Goal: Understand site structure

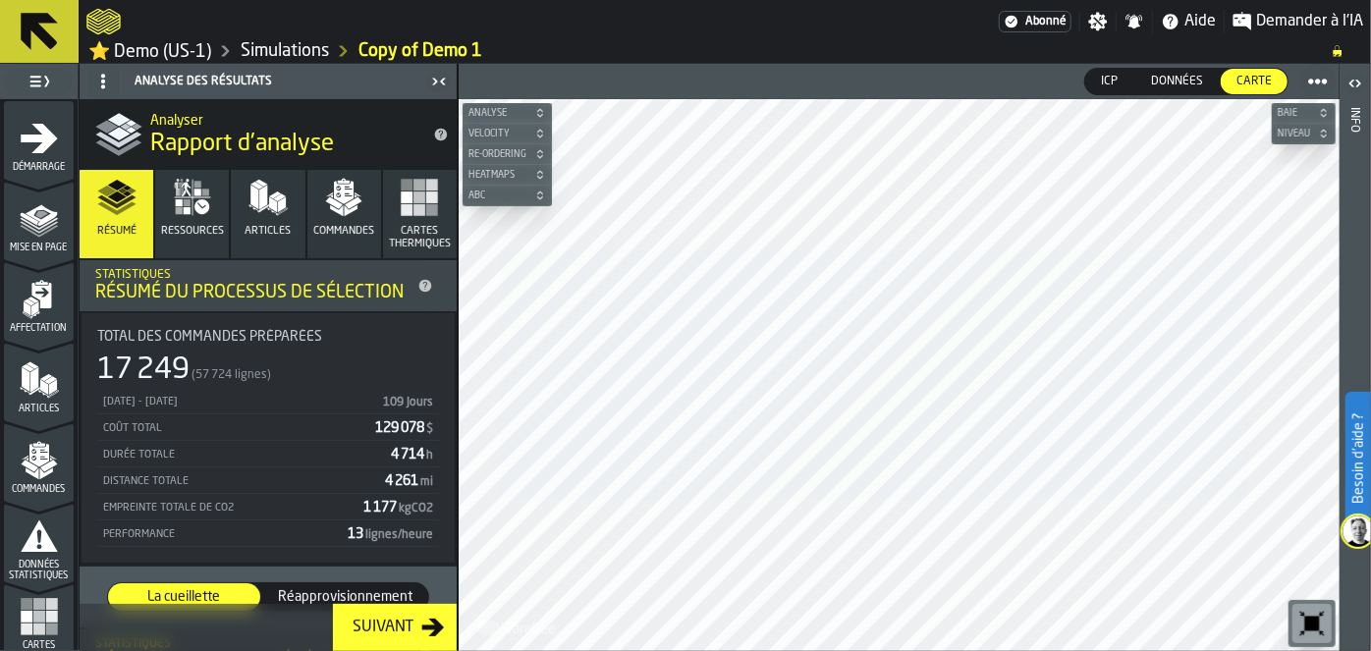
drag, startPoint x: 74, startPoint y: 285, endPoint x: 31, endPoint y: 309, distance: 48.9
click at [31, 309] on polygon "menu Affectation" at bounding box center [34, 309] width 7 height 14
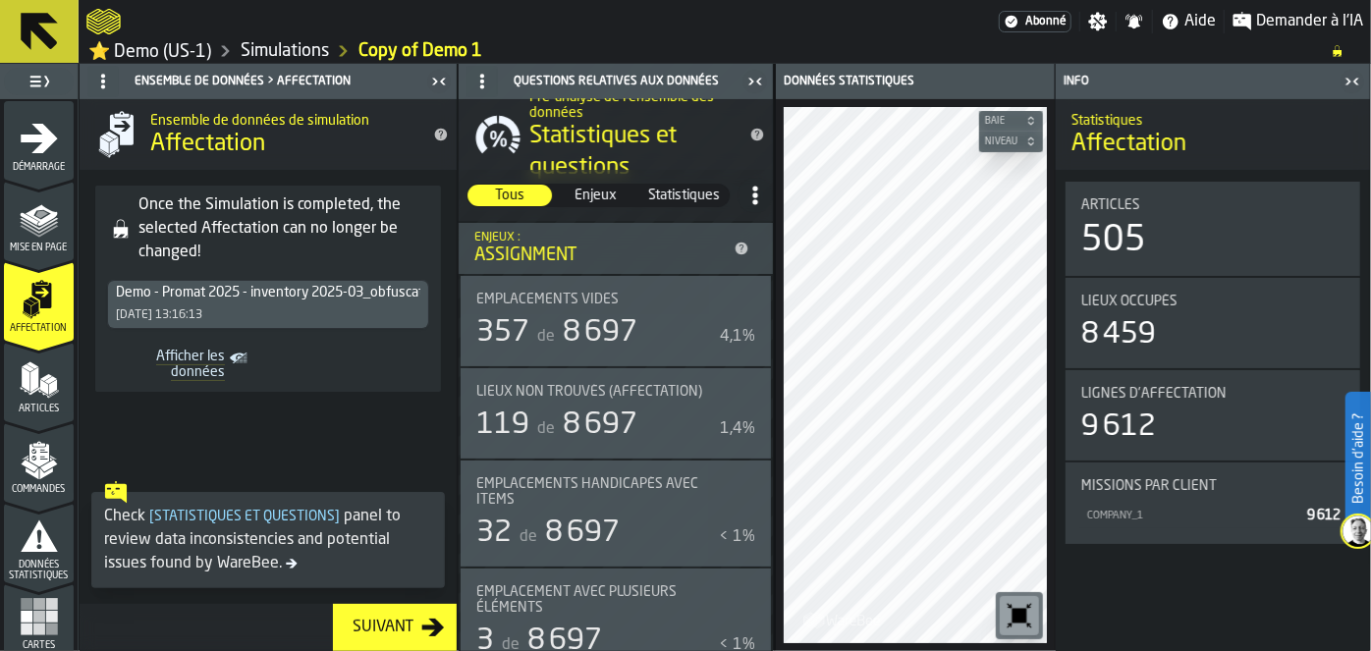
click at [44, 388] on polygon "menu Articles" at bounding box center [43, 388] width 8 height 16
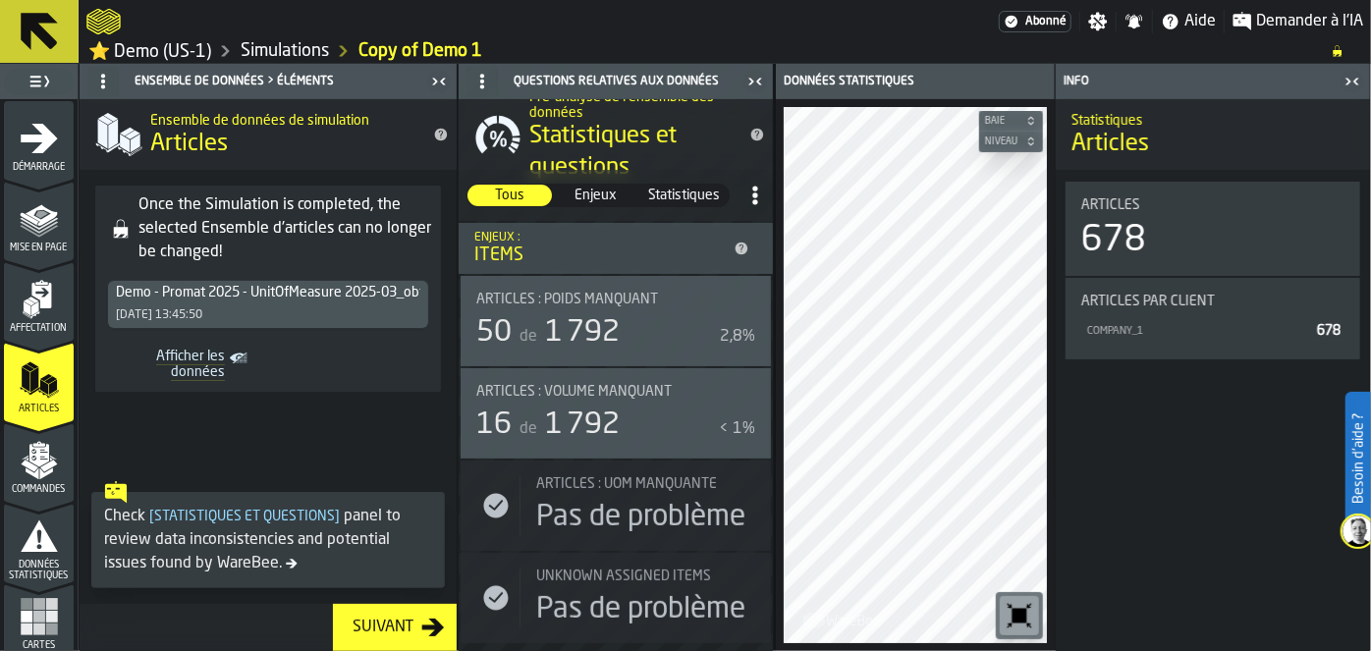
click at [43, 459] on icon "menu Commandes" at bounding box center [39, 460] width 39 height 39
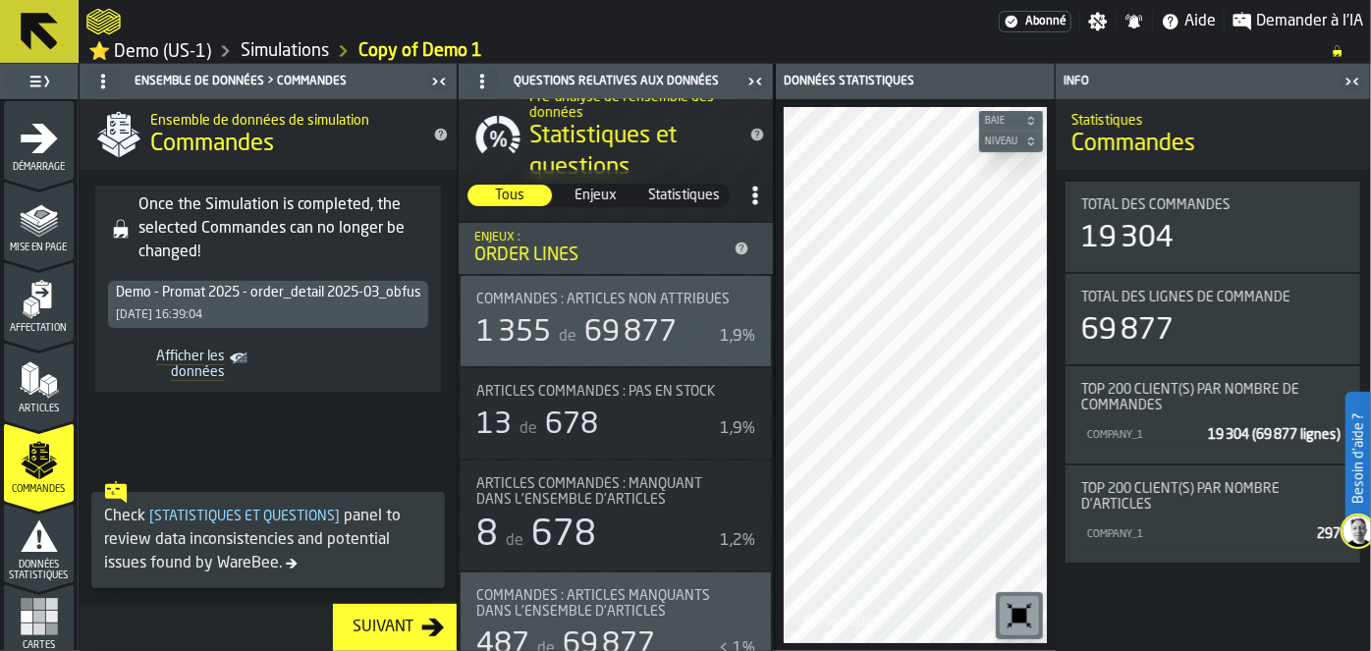
click at [35, 531] on icon "menu Données statistiques" at bounding box center [39, 536] width 39 height 39
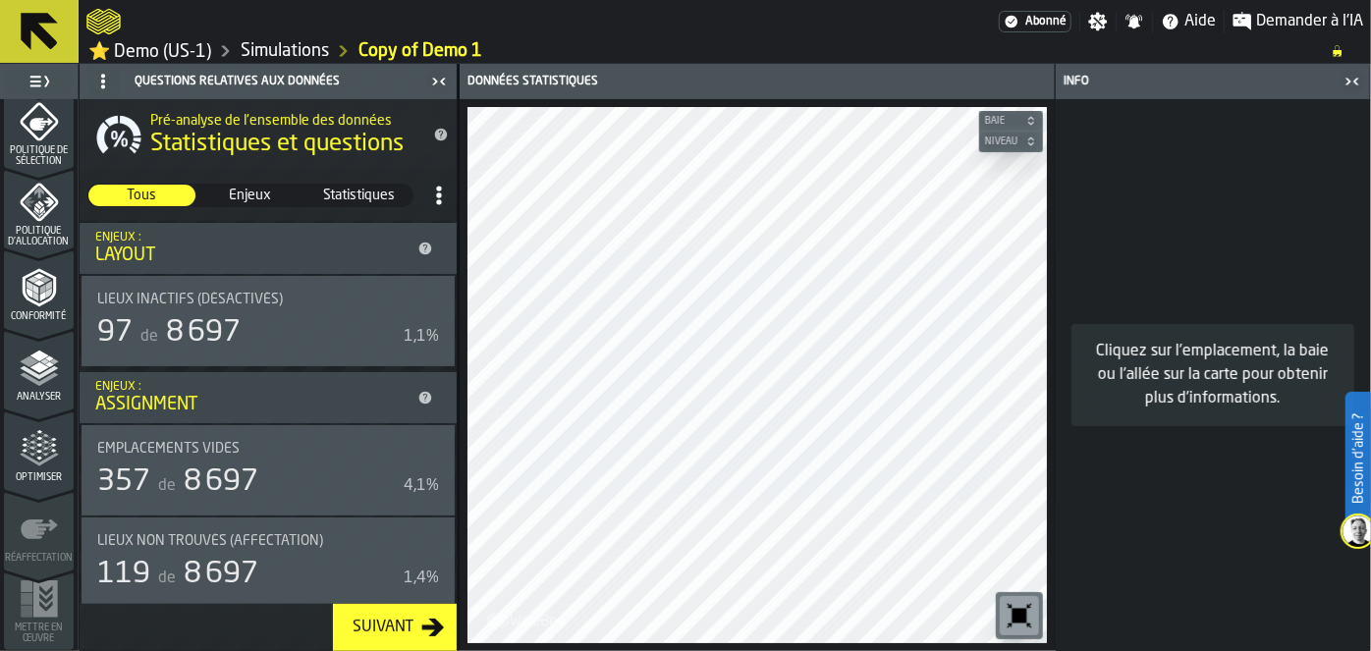
scroll to position [415, 0]
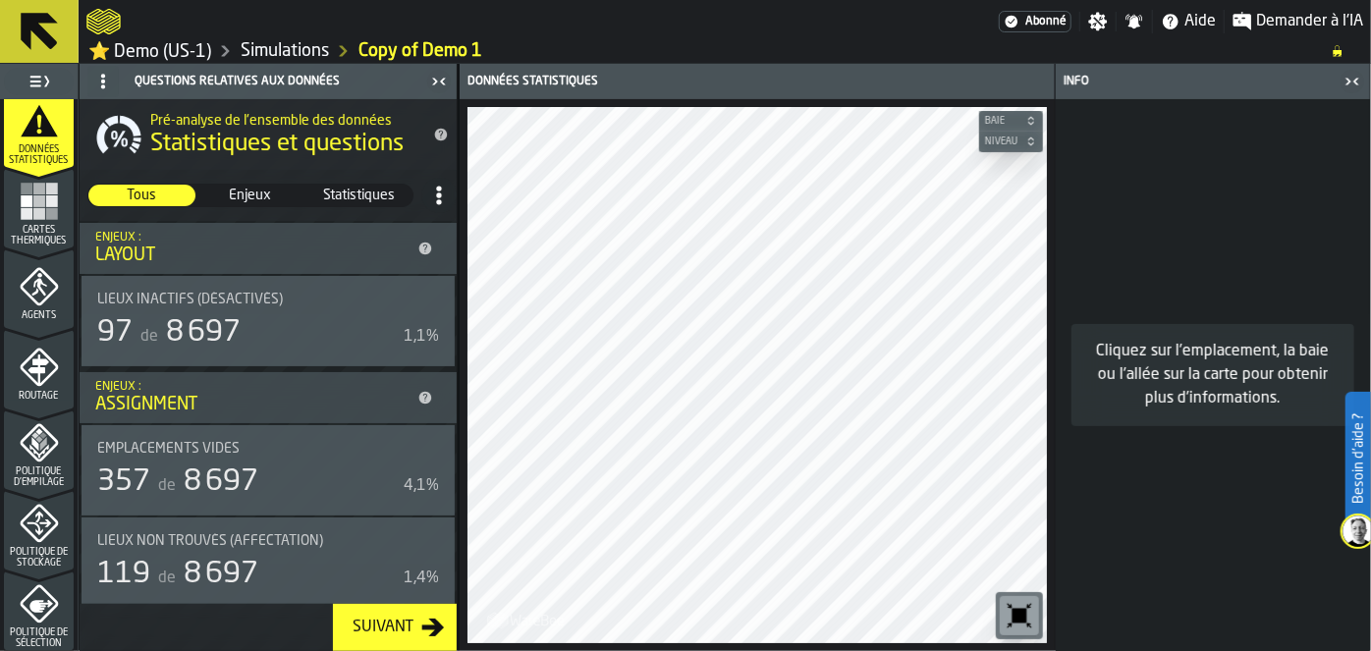
click at [39, 271] on icon "menu Agents" at bounding box center [39, 287] width 38 height 38
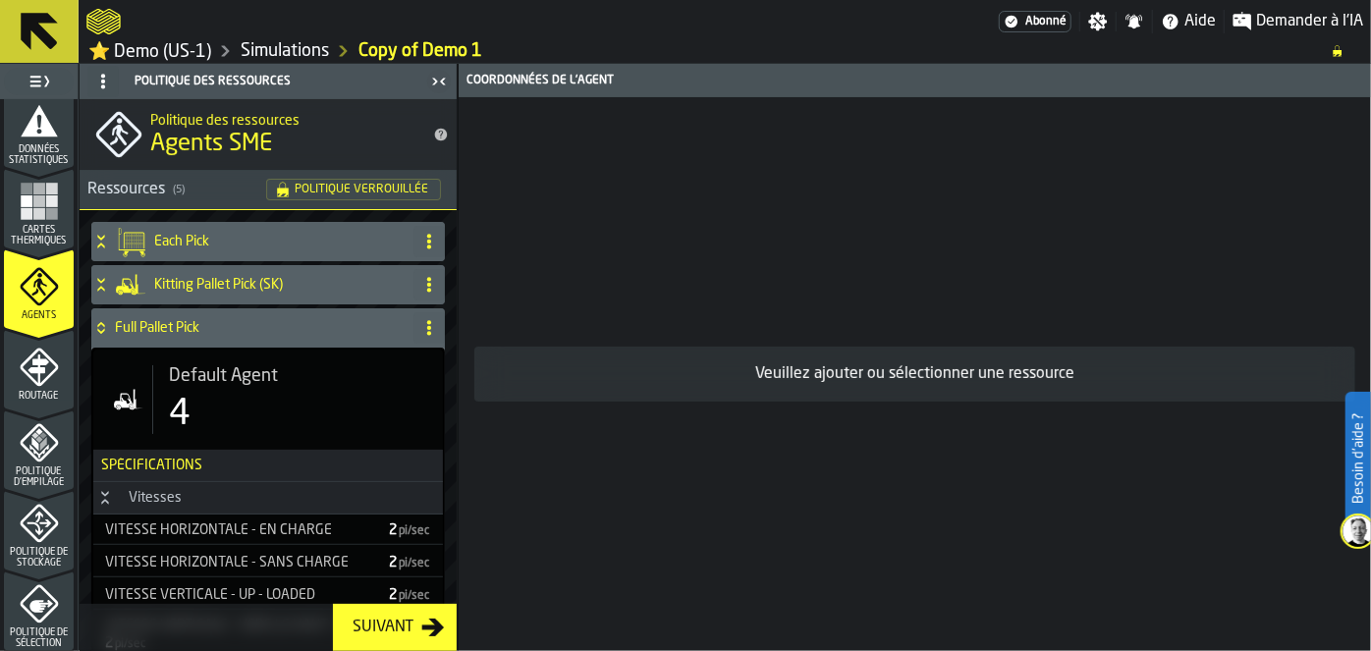
click at [28, 364] on icon "menu Routage" at bounding box center [39, 367] width 39 height 39
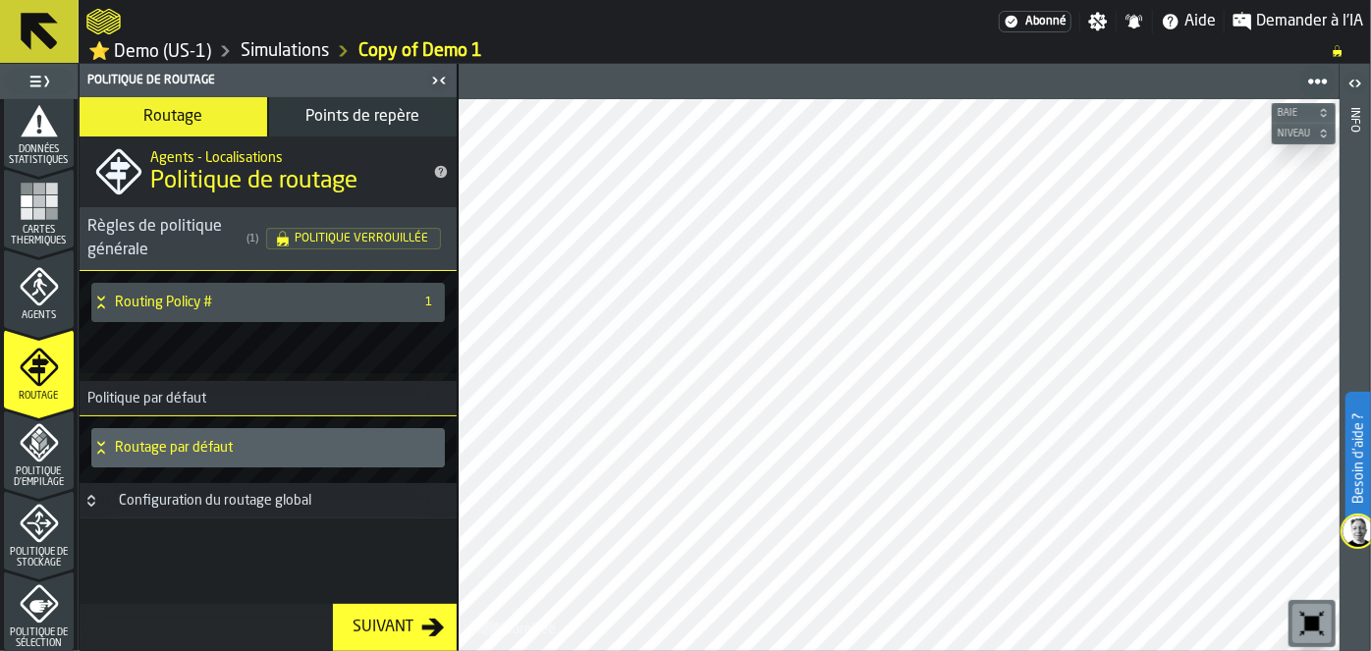
click at [346, 122] on span "Points de repère" at bounding box center [363, 117] width 114 height 16
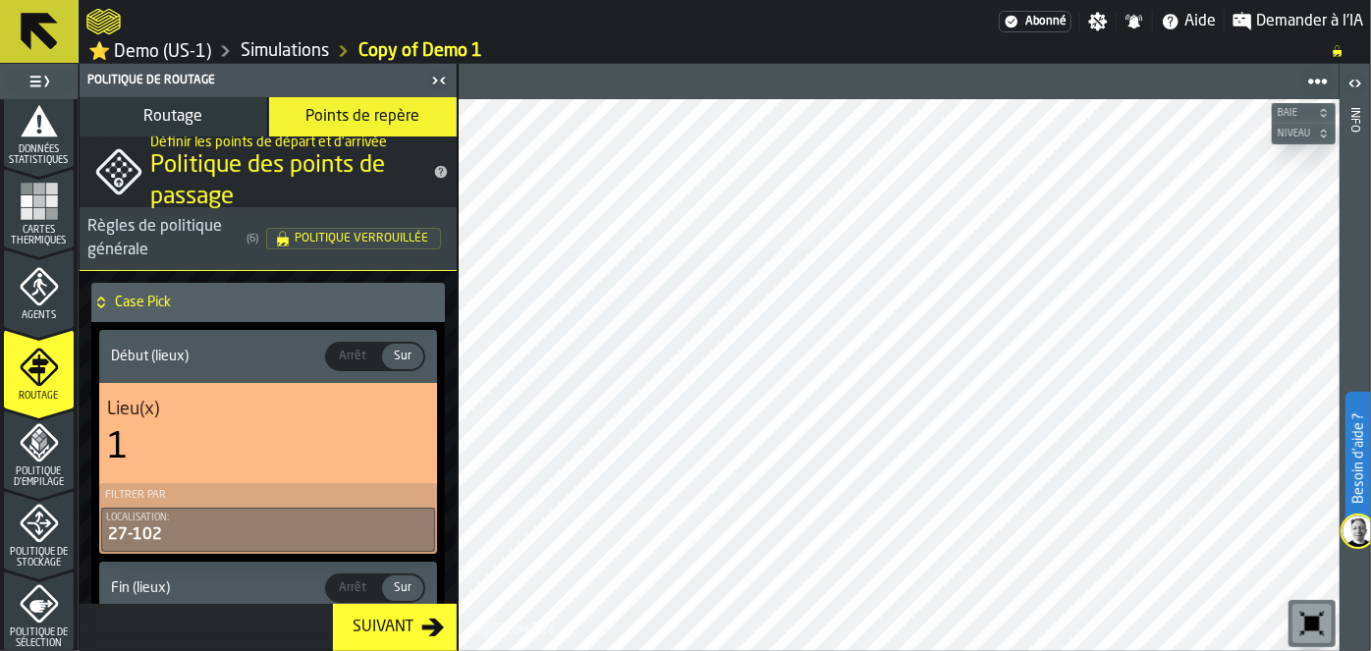
click at [11, 443] on div "Politique d'empilage" at bounding box center [39, 455] width 70 height 65
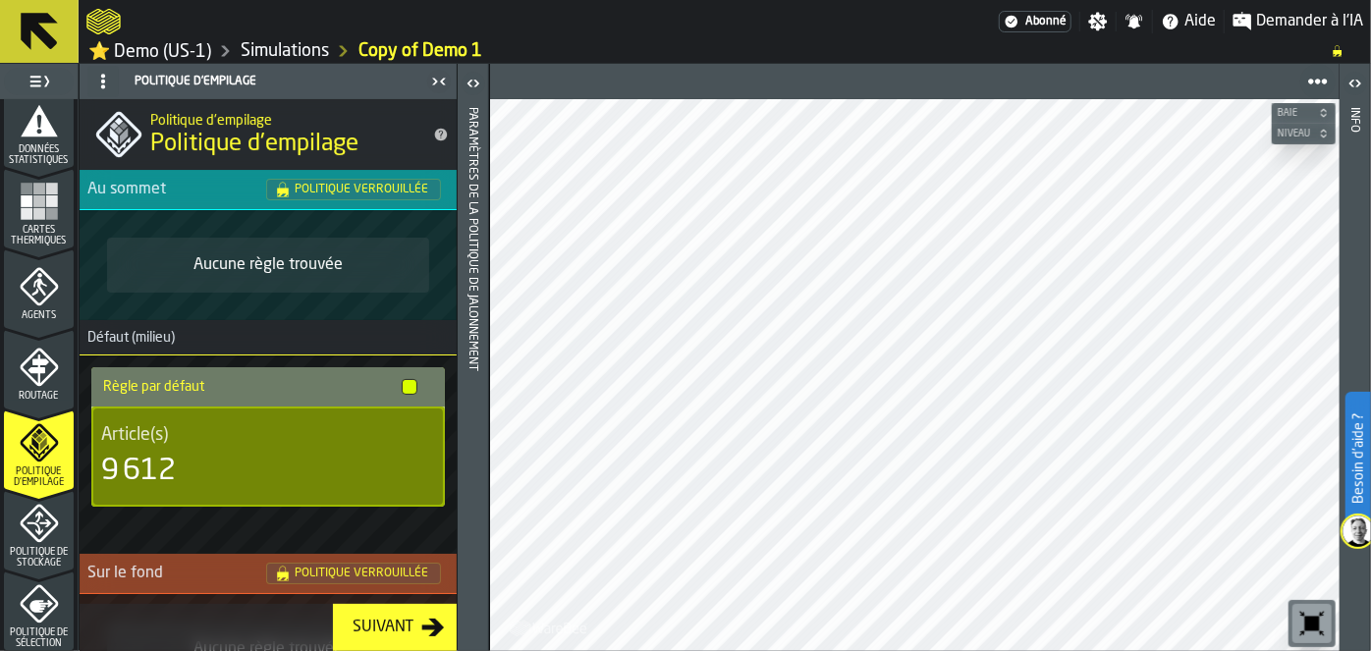
click at [39, 522] on icon "menu Politique de stockage" at bounding box center [39, 523] width 25 height 25
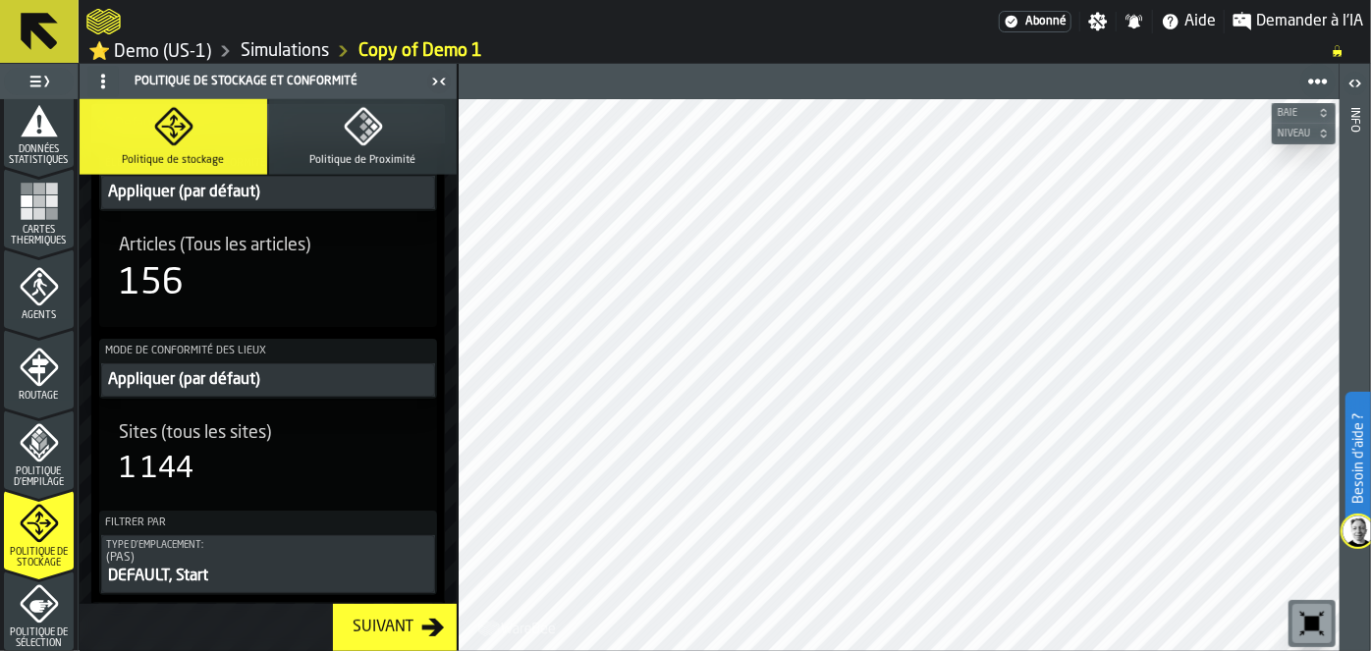
scroll to position [1005, 0]
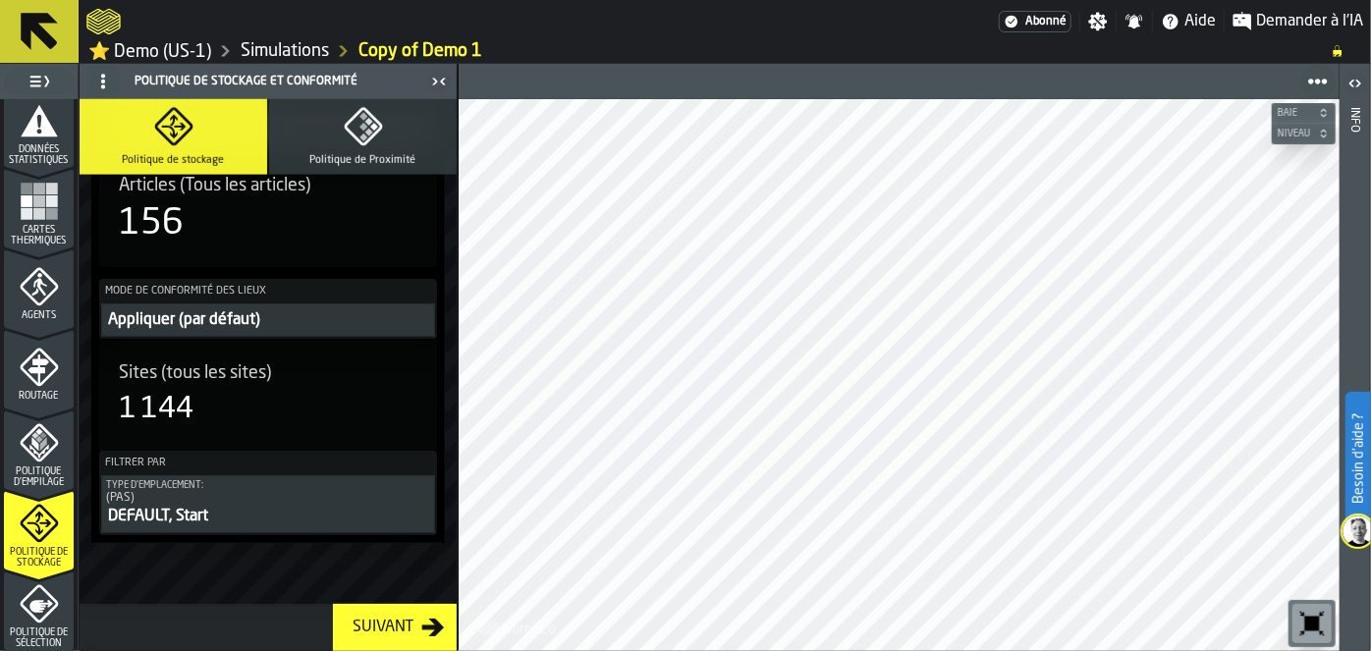
click at [44, 629] on span "Politique de sélection" at bounding box center [39, 639] width 70 height 22
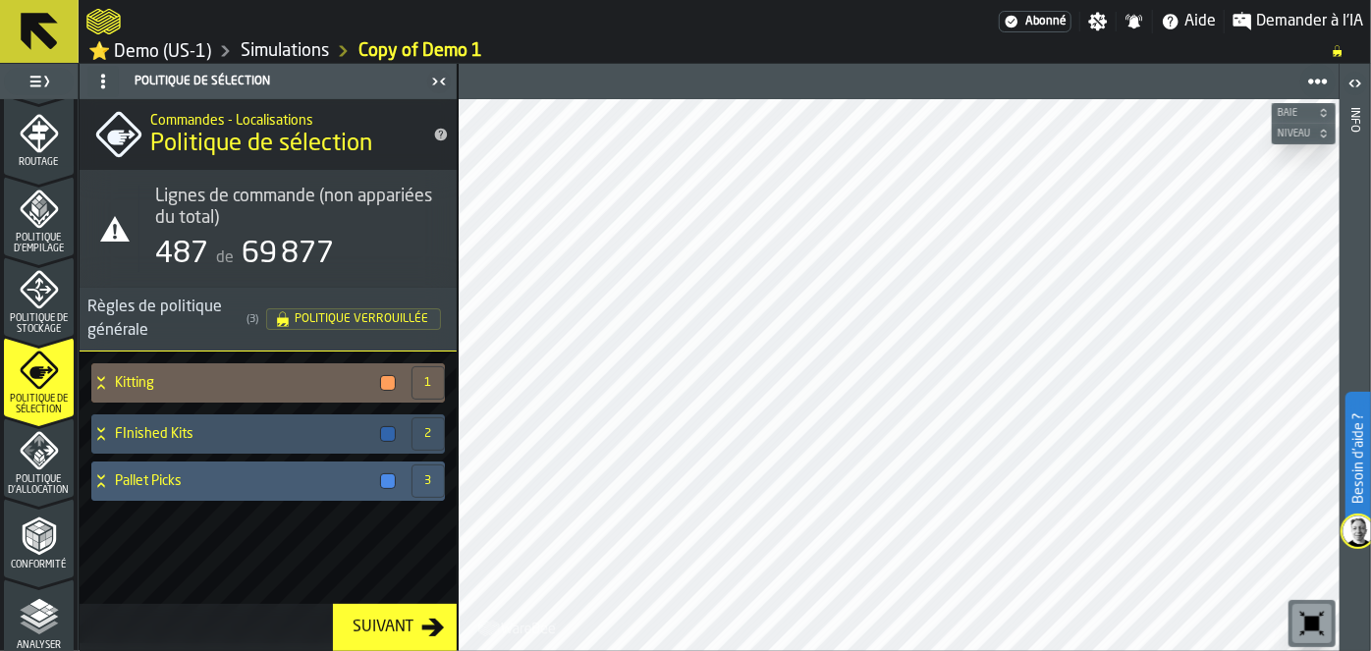
scroll to position [662, 0]
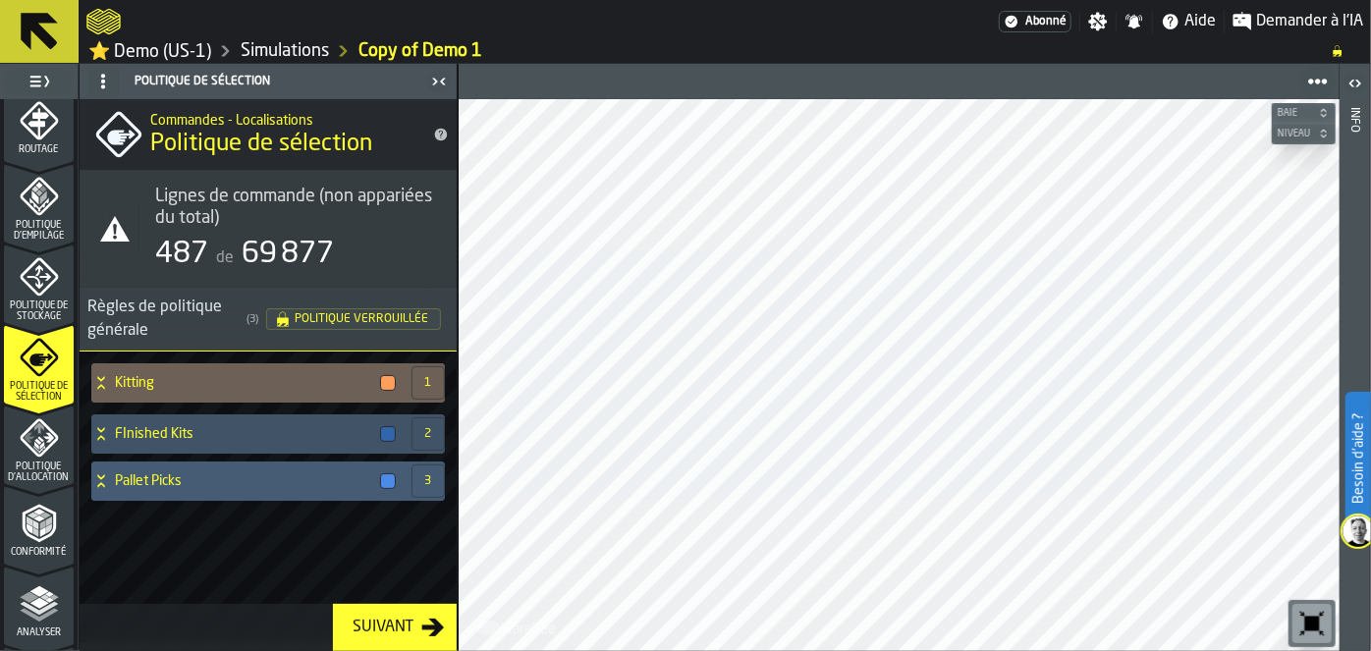
click at [51, 466] on span "Politique d'Allocation" at bounding box center [39, 473] width 70 height 22
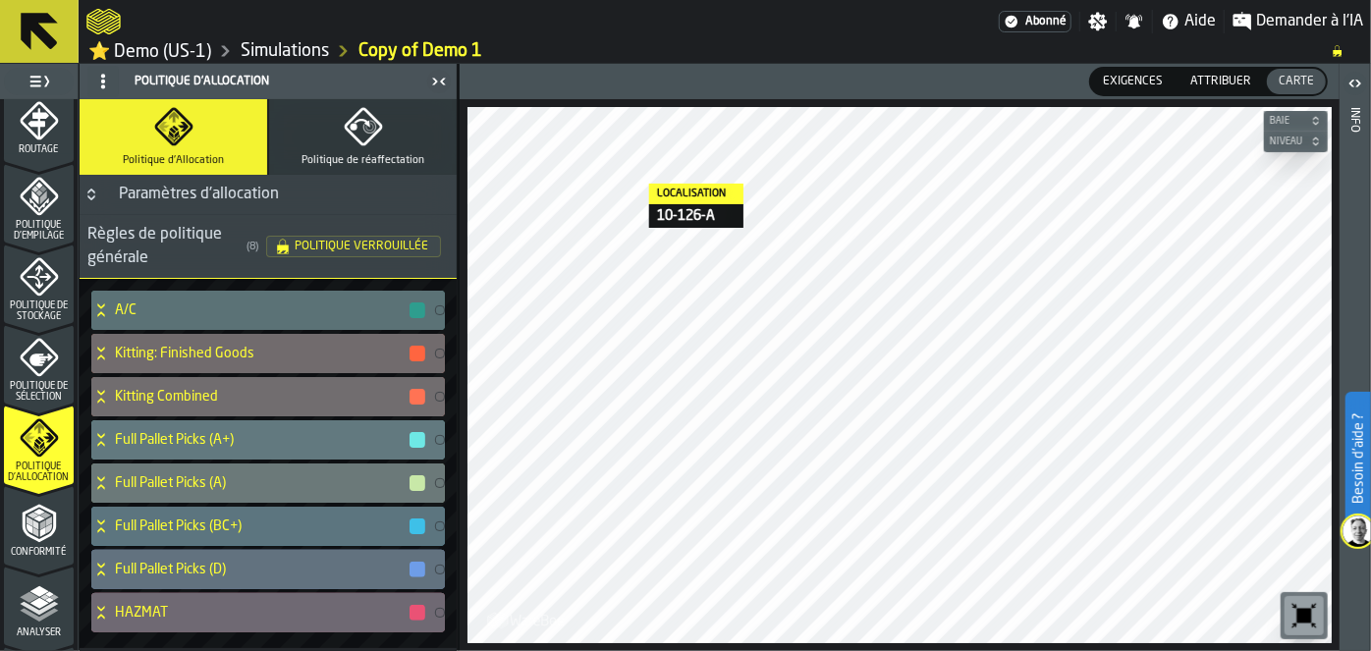
click at [23, 517] on icon "menu Conformité" at bounding box center [39, 523] width 39 height 39
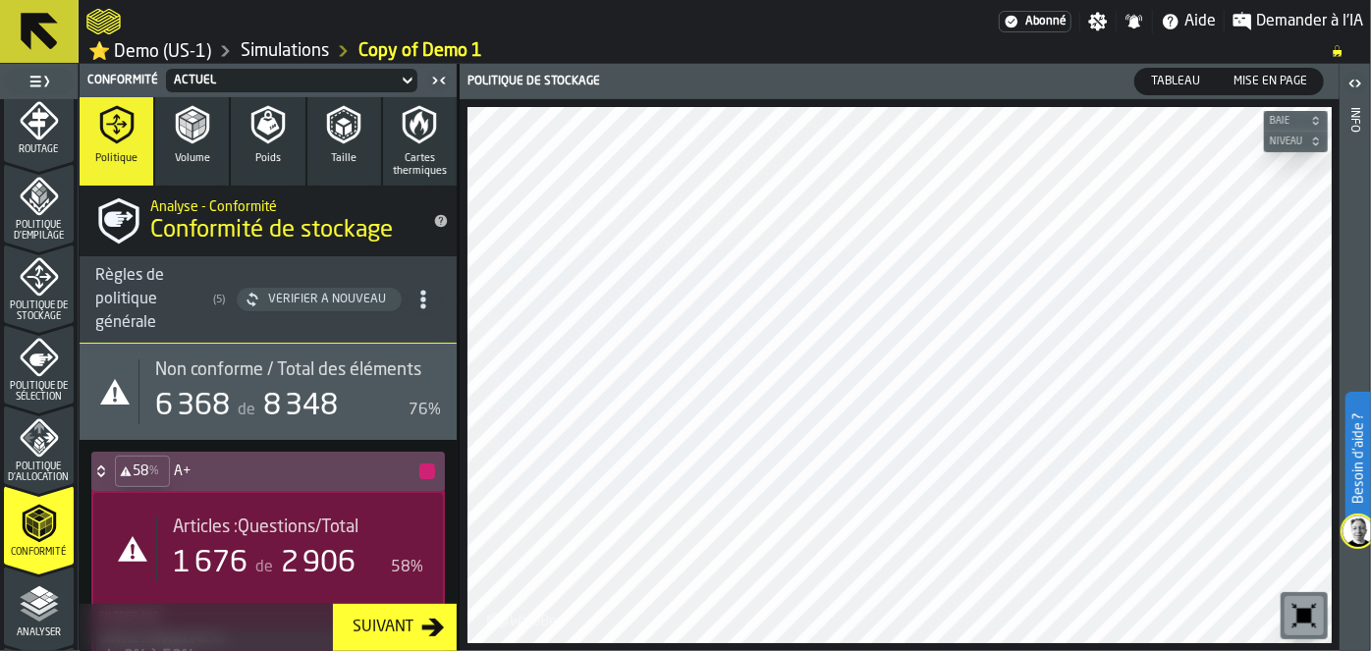
scroll to position [134, 0]
